Goal: Information Seeking & Learning: Check status

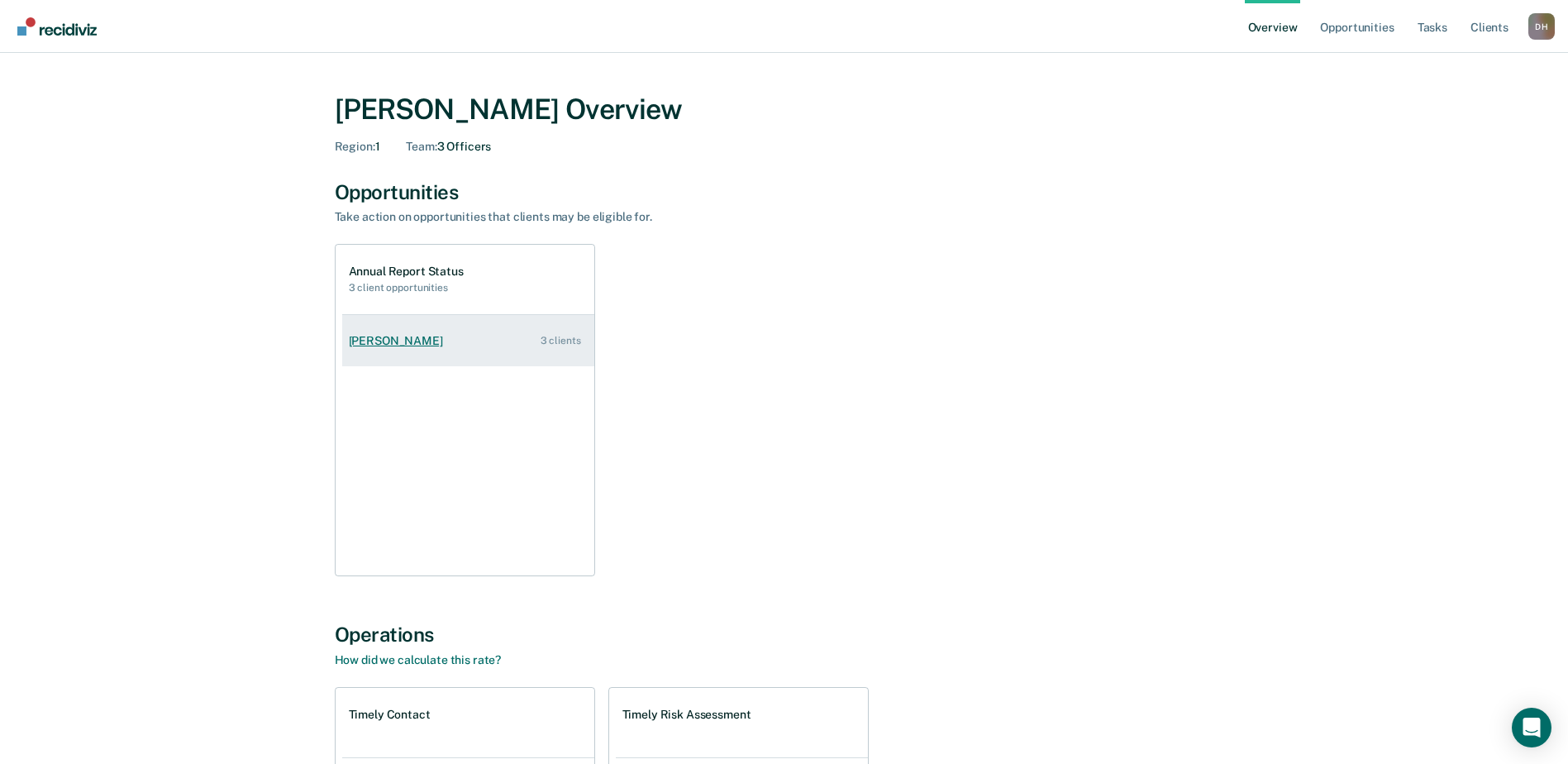
click at [417, 349] on link "[PERSON_NAME] 3 clients" at bounding box center [468, 341] width 252 height 47
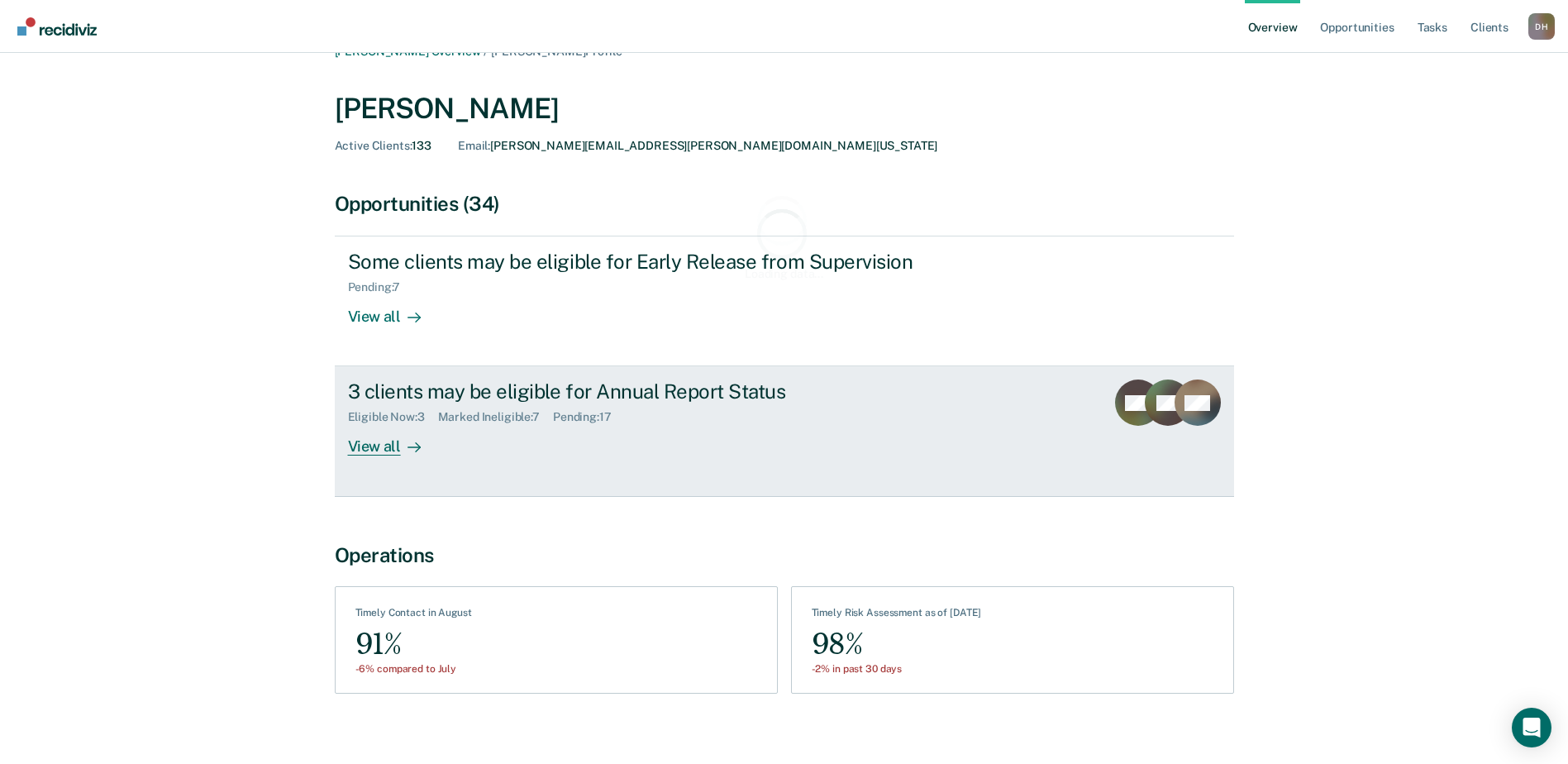
scroll to position [44, 0]
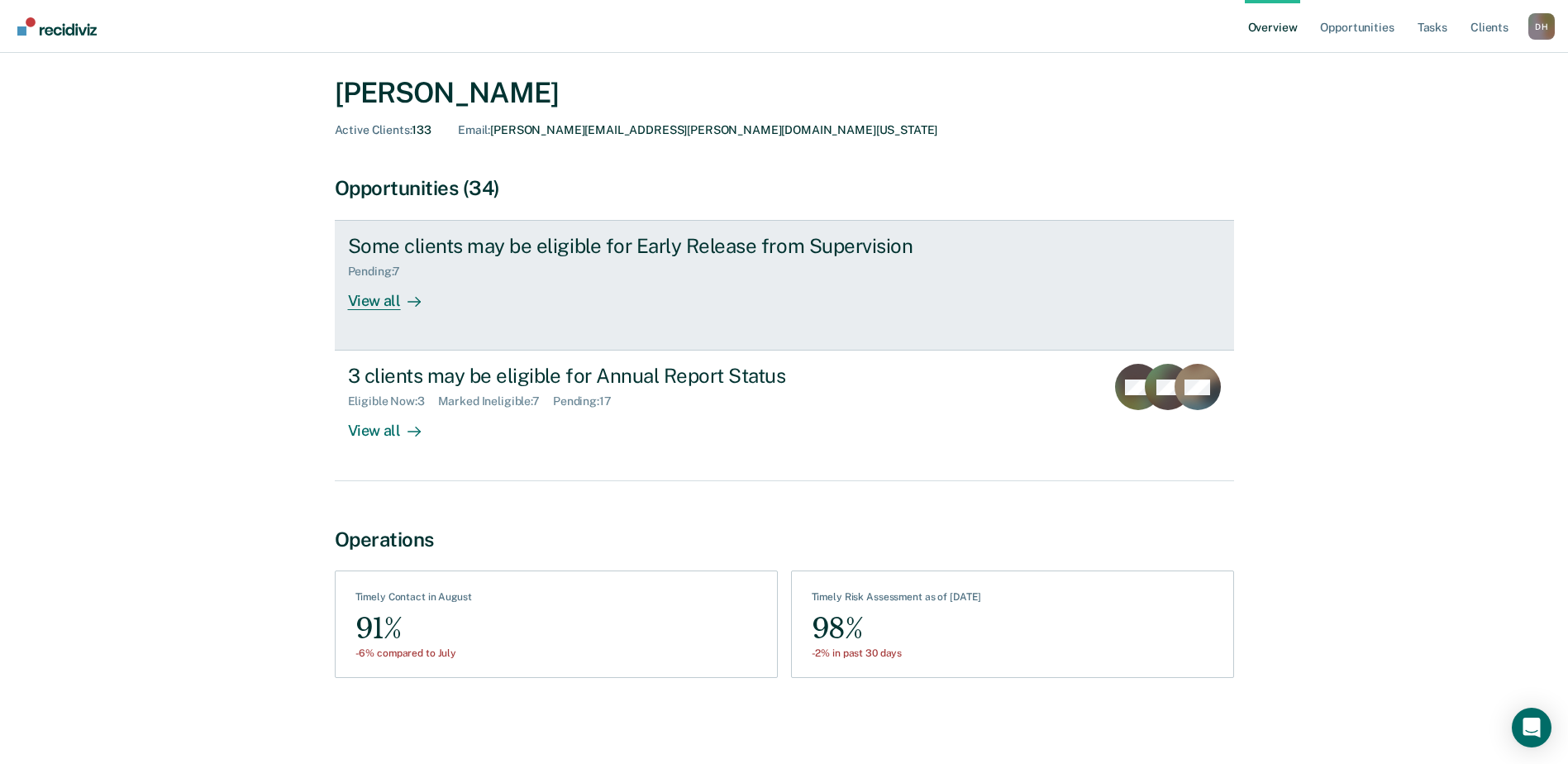
click at [376, 300] on div "View all" at bounding box center [394, 294] width 92 height 32
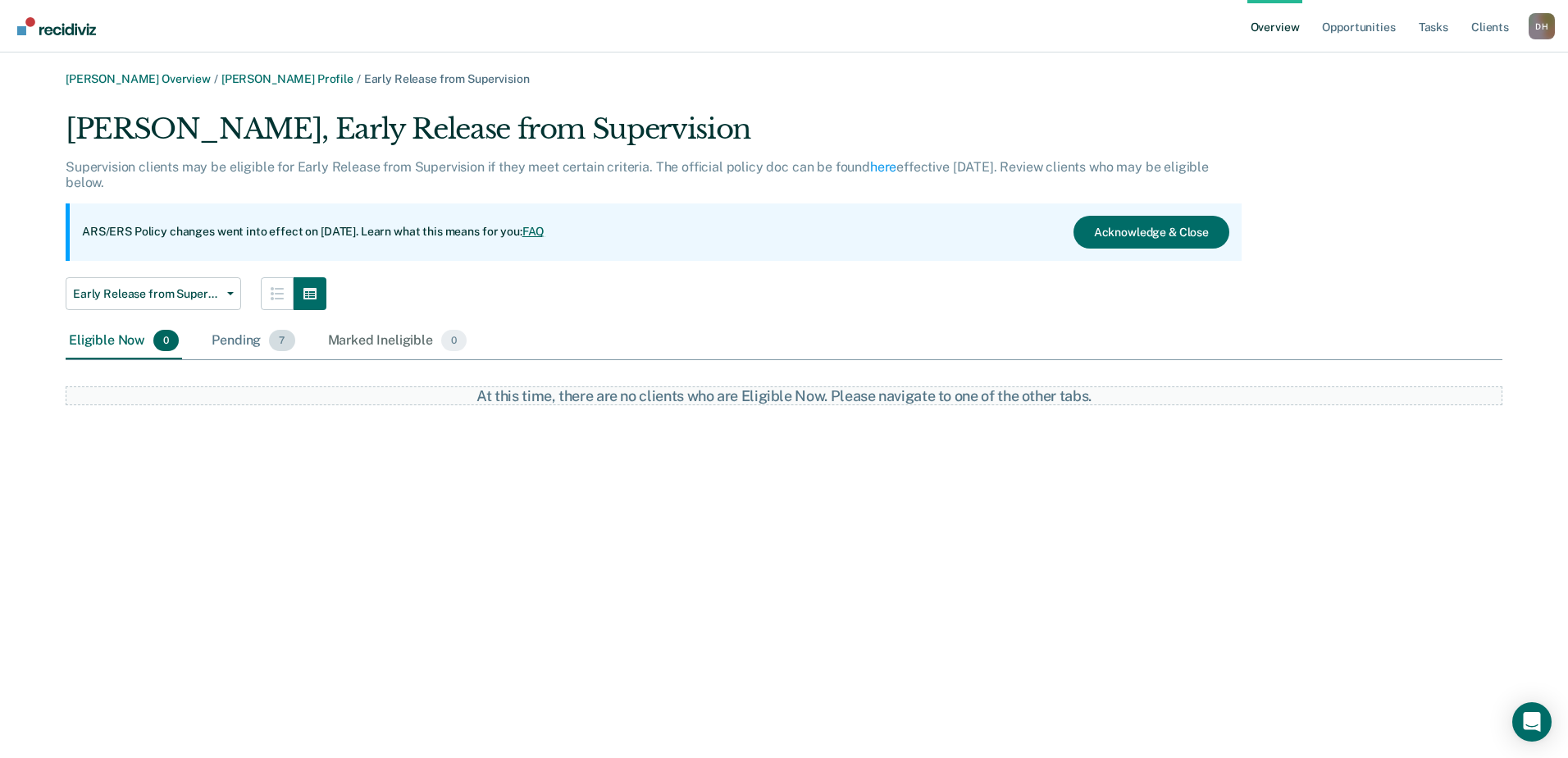
click at [231, 342] on div "Pending 7" at bounding box center [254, 340] width 90 height 36
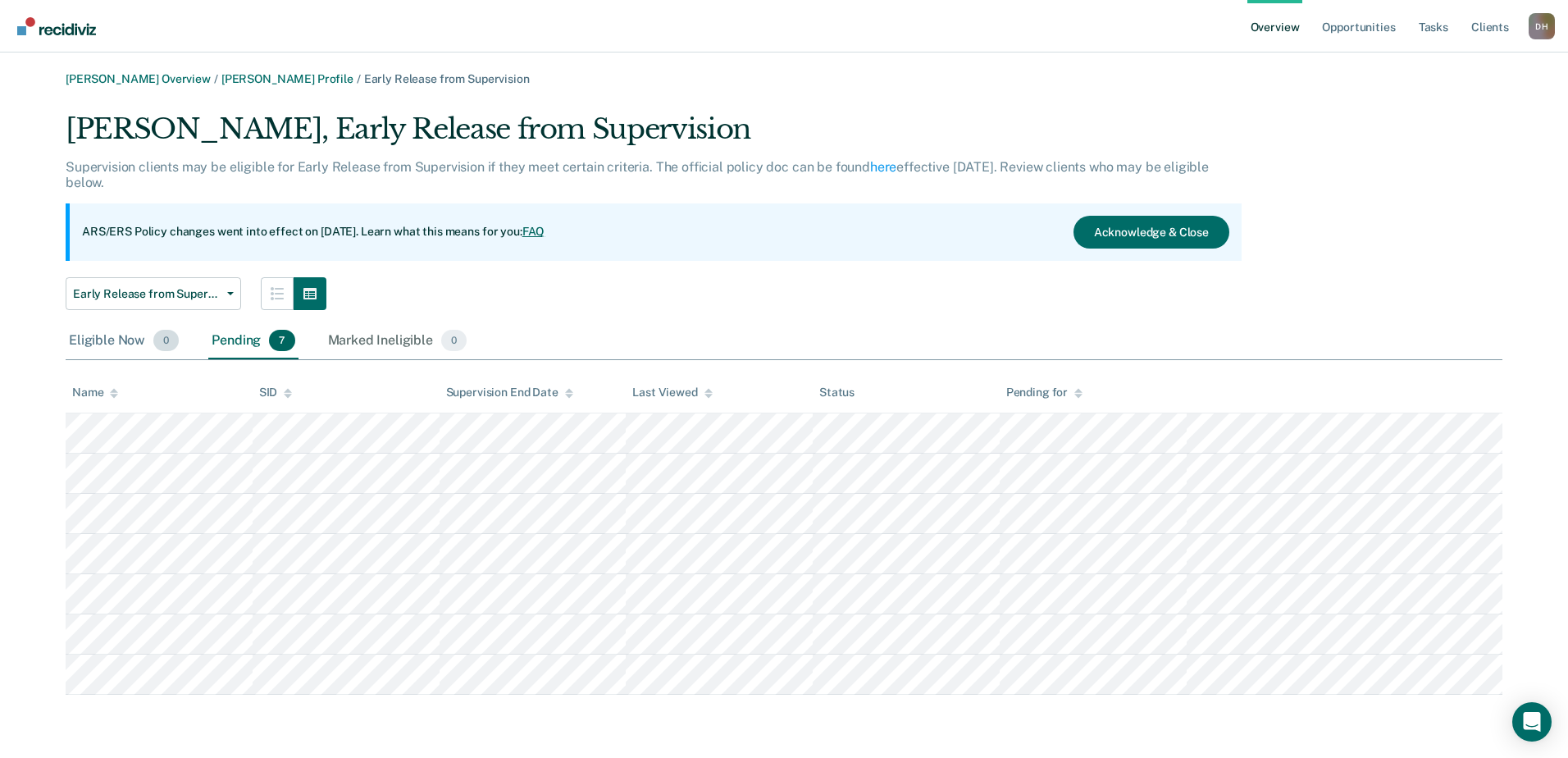
click at [120, 337] on div "Eligible Now 0" at bounding box center [123, 340] width 116 height 36
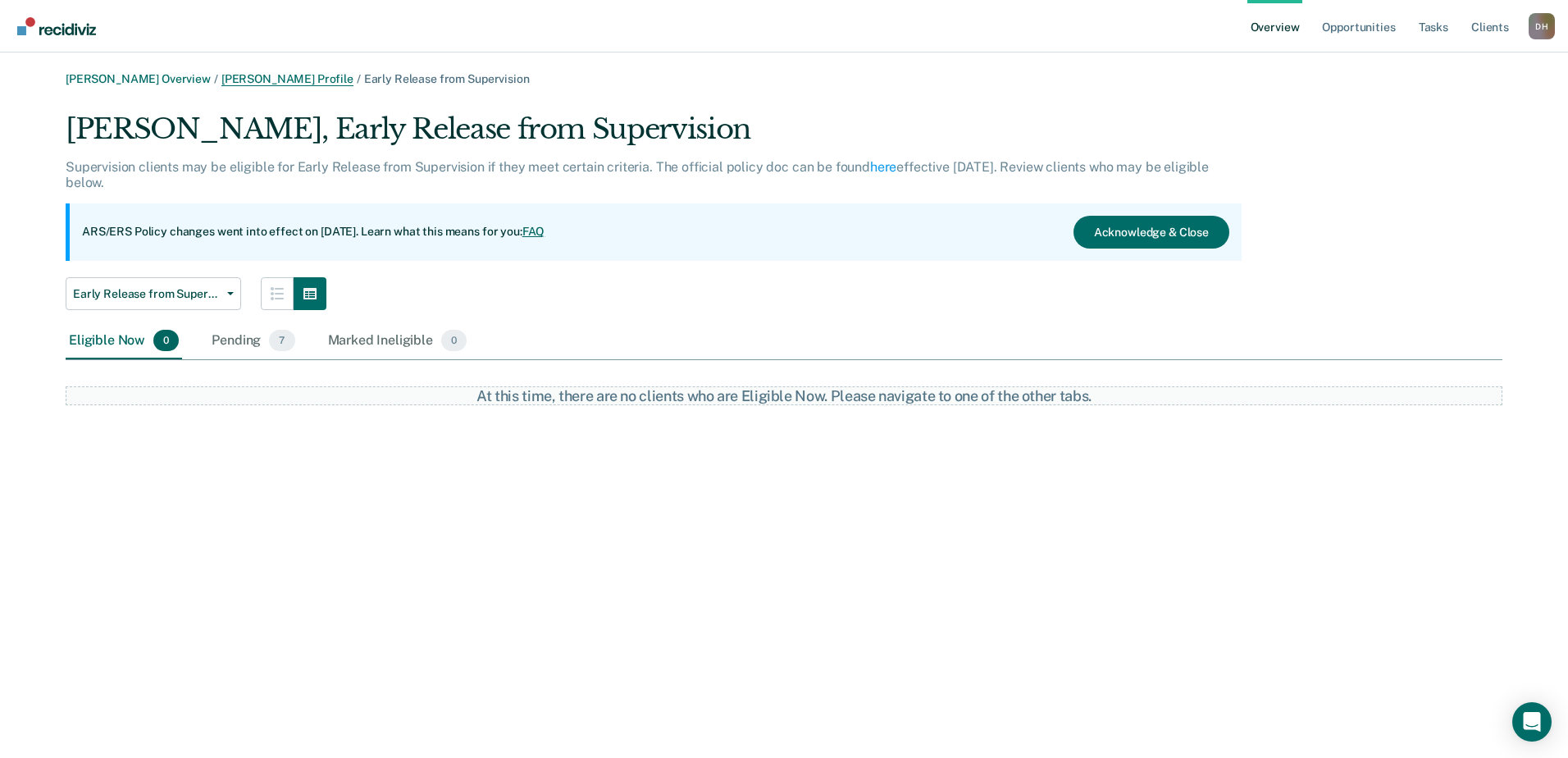
click at [267, 73] on link "[PERSON_NAME] Profile" at bounding box center [287, 79] width 132 height 14
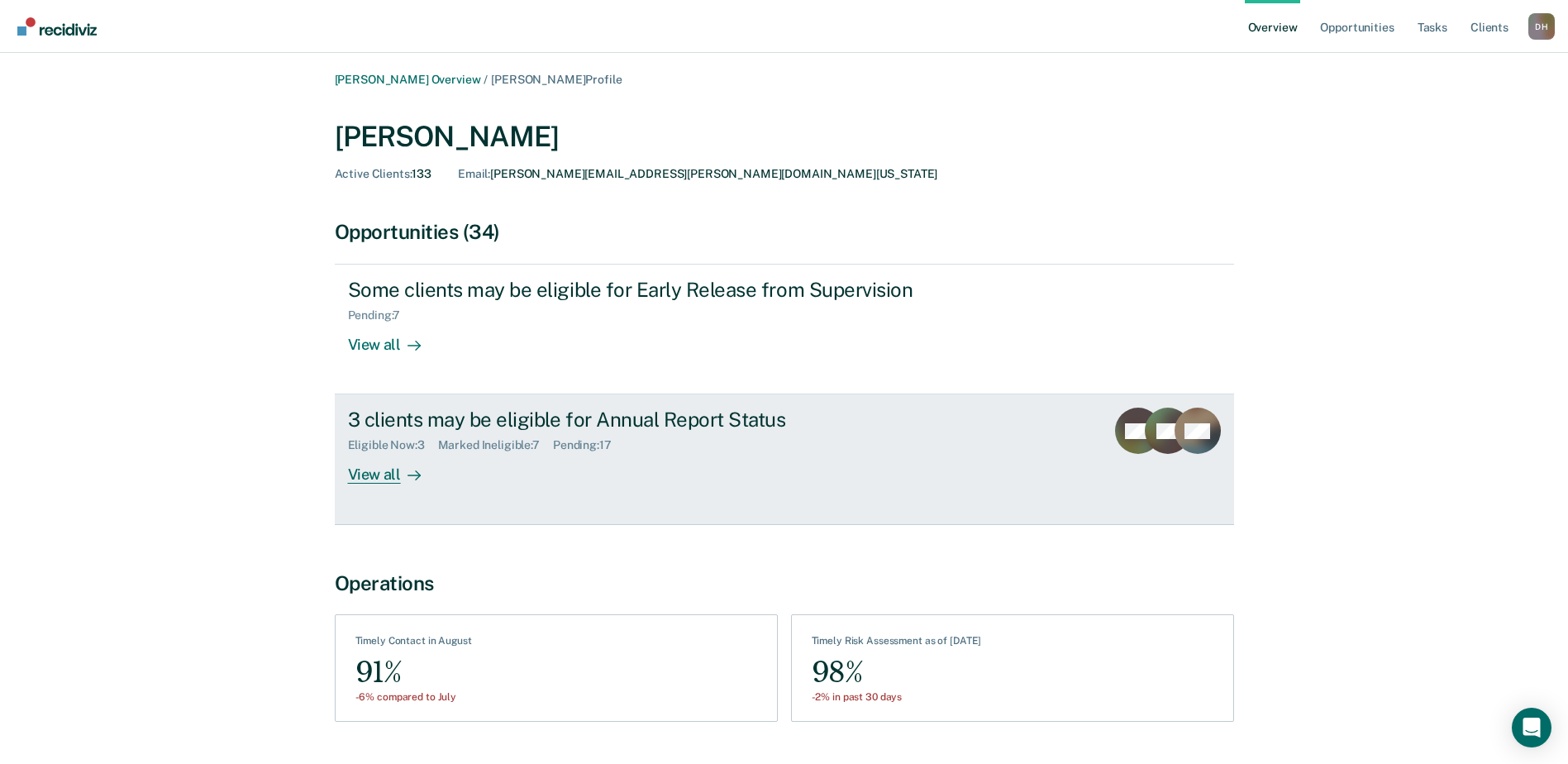
click at [377, 477] on div "View all" at bounding box center [394, 468] width 92 height 32
